Goal: Task Accomplishment & Management: Use online tool/utility

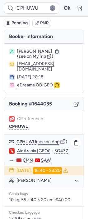
click at [45, 140] on button "see on App" at bounding box center [49, 142] width 22 height 5
click at [63, 5] on button "Ok" at bounding box center [67, 8] width 10 height 10
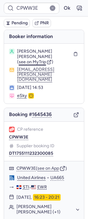
click at [28, 63] on span "see on MyTrip" at bounding box center [32, 61] width 27 height 5
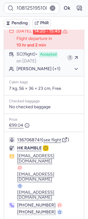
scroll to position [173, 0]
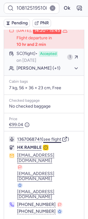
click at [59, 142] on button "see flight" at bounding box center [52, 139] width 18 height 5
click at [62, 5] on button "Ok" at bounding box center [67, 8] width 10 height 10
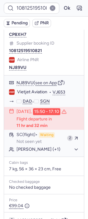
scroll to position [92, 0]
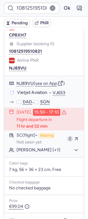
type input "CPRTBD"
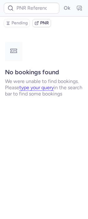
scroll to position [0, 0]
type input "CPRTBD"
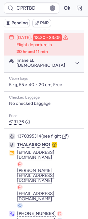
scroll to position [141, 0]
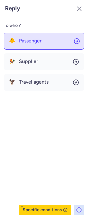
click at [32, 41] on span "Passenger" at bounding box center [30, 41] width 23 height 6
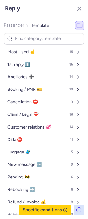
click at [31, 39] on input at bounding box center [44, 39] width 81 height 12
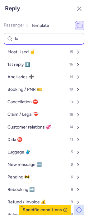
type input "lug"
select select "en"
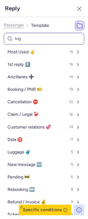
select select "en"
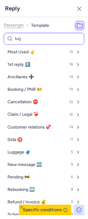
select select "en"
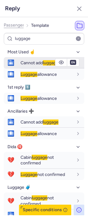
type input "luggage"
click at [30, 65] on span "Cannot add luggage" at bounding box center [40, 62] width 38 height 5
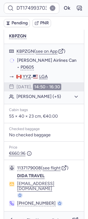
scroll to position [130, 0]
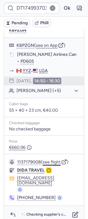
click at [57, 164] on button "see flight" at bounding box center [52, 162] width 18 height 5
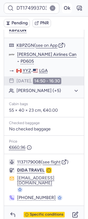
click at [62, 3] on button "Ok" at bounding box center [67, 8] width 10 height 10
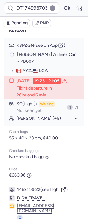
type input "CPDZZJ"
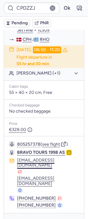
scroll to position [121, 0]
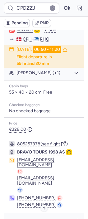
click at [39, 219] on span "Specific conditions" at bounding box center [47, 222] width 34 height 4
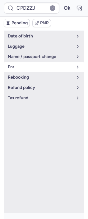
click at [39, 65] on span "pnr" at bounding box center [40, 67] width 65 height 5
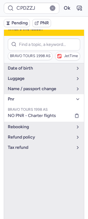
scroll to position [87, 0]
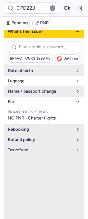
click at [40, 80] on button "luggage" at bounding box center [44, 81] width 80 height 10
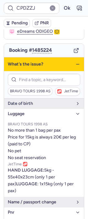
scroll to position [52, 0]
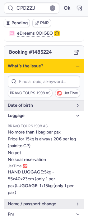
click at [76, 64] on icon "button" at bounding box center [78, 66] width 5 height 5
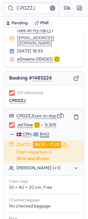
scroll to position [17, 0]
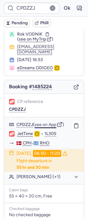
click at [44, 122] on button "see on App" at bounding box center [46, 124] width 22 height 5
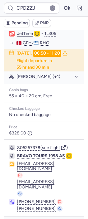
scroll to position [121, 0]
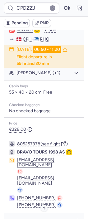
click at [30, 219] on span "Specific conditions" at bounding box center [47, 222] width 34 height 4
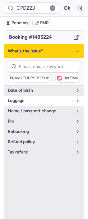
scroll to position [52, 0]
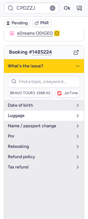
click at [35, 113] on span "luggage" at bounding box center [40, 115] width 65 height 5
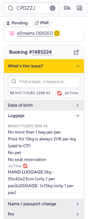
click at [76, 64] on icon "button" at bounding box center [78, 66] width 5 height 5
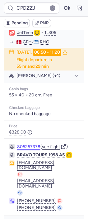
scroll to position [121, 0]
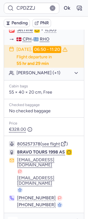
click at [12, 219] on icon "button" at bounding box center [13, 222] width 6 height 6
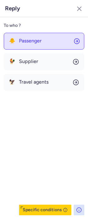
click at [39, 43] on span "Passenger" at bounding box center [30, 41] width 23 height 6
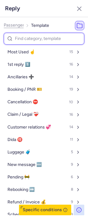
drag, startPoint x: 32, startPoint y: 39, endPoint x: 37, endPoint y: 39, distance: 4.7
click at [28, 38] on input at bounding box center [44, 39] width 81 height 12
type input "lug"
select select "en"
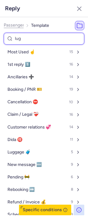
select select "en"
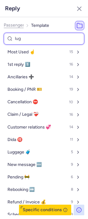
select select "en"
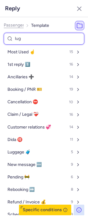
select select "en"
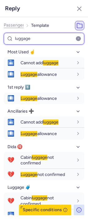
click at [14, 40] on input "luggage" at bounding box center [44, 39] width 81 height 12
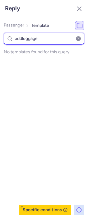
type input "add luggage"
select select "en"
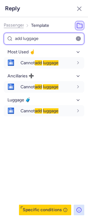
drag, startPoint x: 39, startPoint y: 39, endPoint x: 7, endPoint y: 42, distance: 32.3
click at [7, 42] on input "add luggage" at bounding box center [44, 39] width 81 height 12
type input "an"
select select "en"
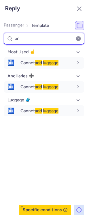
select select "en"
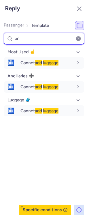
select select "en"
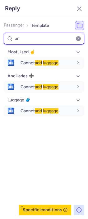
select select "en"
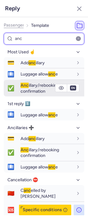
type input "anc"
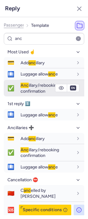
click at [29, 90] on span "Anc illary/rebooking confirmation" at bounding box center [40, 88] width 39 height 11
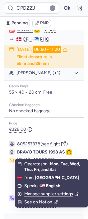
click at [15, 202] on li "See on Notion" at bounding box center [51, 202] width 73 height 8
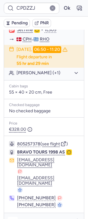
click at [12, 219] on icon "button" at bounding box center [13, 222] width 6 height 6
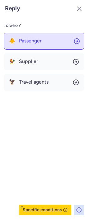
click at [42, 39] on span "Passenger" at bounding box center [30, 41] width 23 height 6
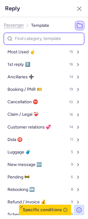
click at [37, 37] on input at bounding box center [44, 39] width 81 height 12
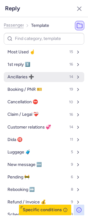
click at [21, 80] on button "Ancillaries ➕ 14" at bounding box center [44, 77] width 81 height 10
select select "en"
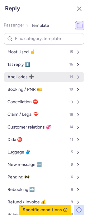
select select "en"
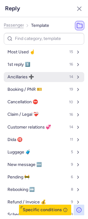
select select "en"
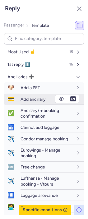
click at [32, 100] on span "Add ancillary" at bounding box center [33, 99] width 25 height 5
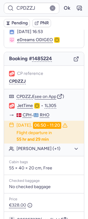
scroll to position [0, 0]
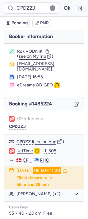
click at [39, 57] on span "see on MyTrip" at bounding box center [32, 56] width 27 height 5
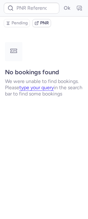
type input "CP9YER"
